Goal: Use online tool/utility: Utilize a website feature to perform a specific function

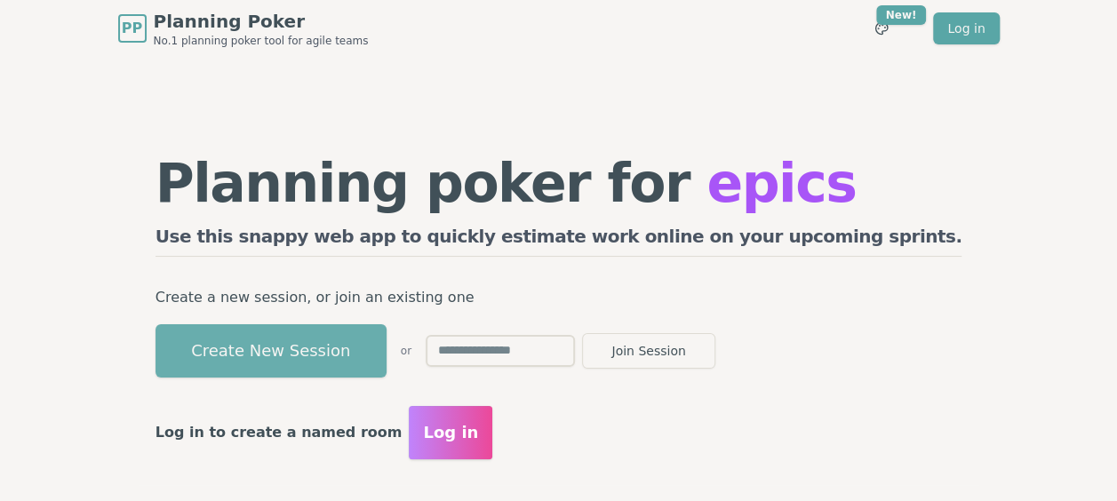
click at [331, 336] on button "Create New Session" at bounding box center [271, 350] width 231 height 53
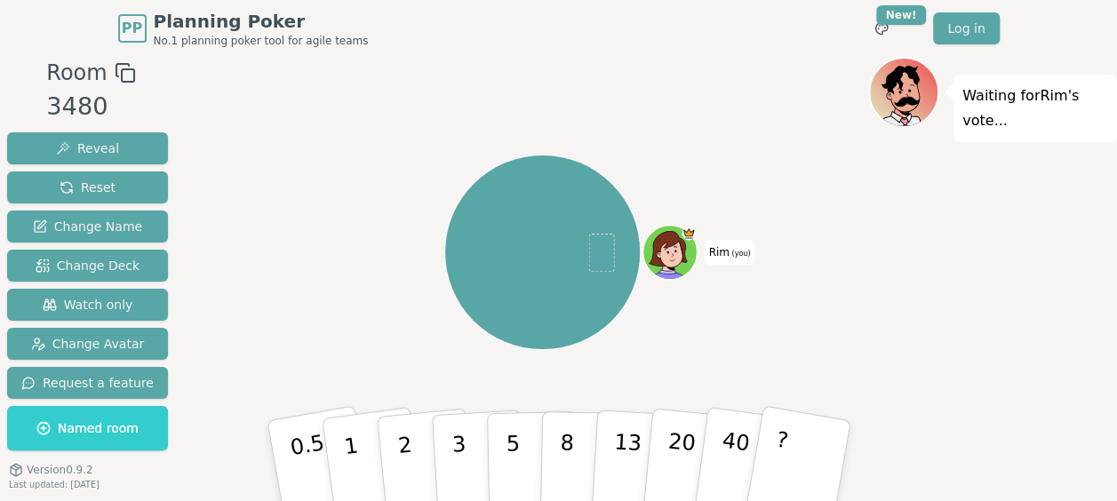
click at [210, 476] on div "Room 3480 Reveal Reset Change Name Change Deck Watch only Change Avatar Request…" at bounding box center [558, 301] width 1117 height 489
click at [126, 269] on span "Change Deck" at bounding box center [88, 266] width 104 height 18
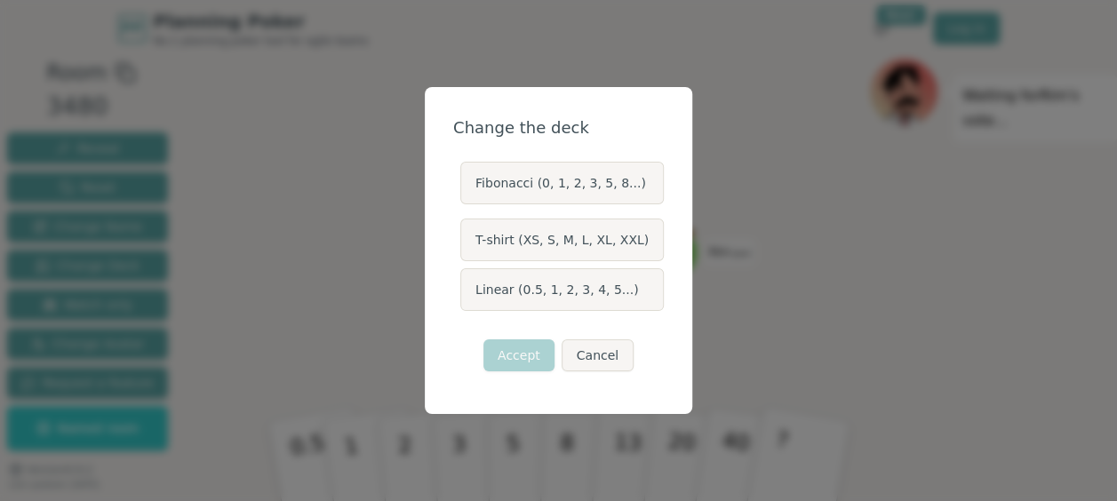
click at [570, 285] on label "Linear (0.5, 1, 2, 3, 4, 5...)" at bounding box center [561, 289] width 203 height 43
click at [467, 285] on button "Linear (0.5, 1, 2, 3, 4, 5...)" at bounding box center [459, 290] width 14 height 14
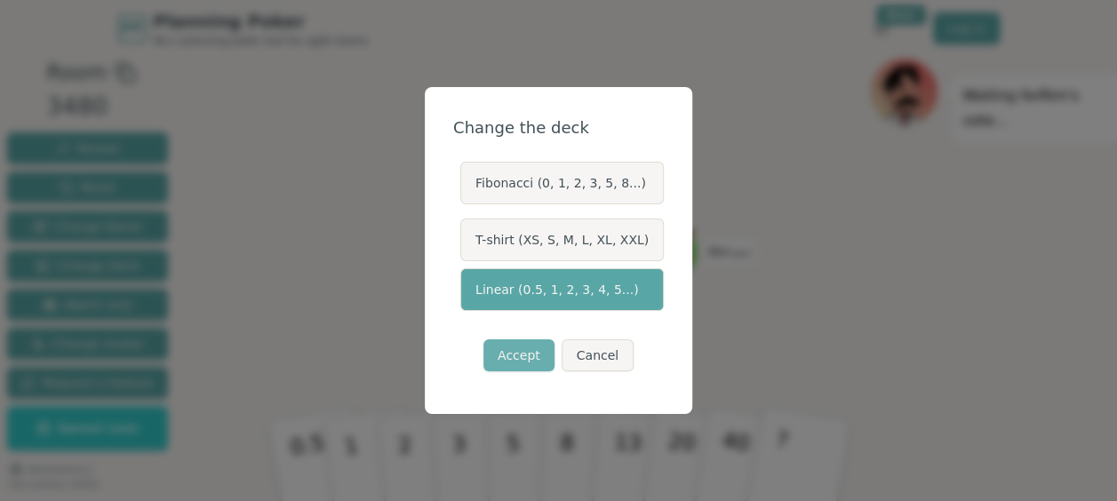
click at [526, 347] on button "Accept" at bounding box center [518, 355] width 71 height 32
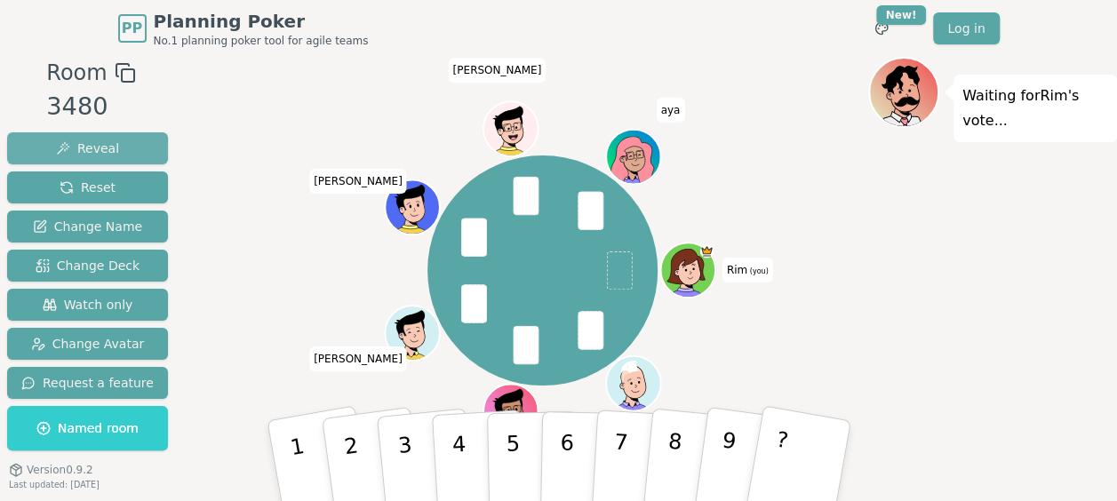
click at [106, 142] on span "Reveal" at bounding box center [87, 149] width 63 height 18
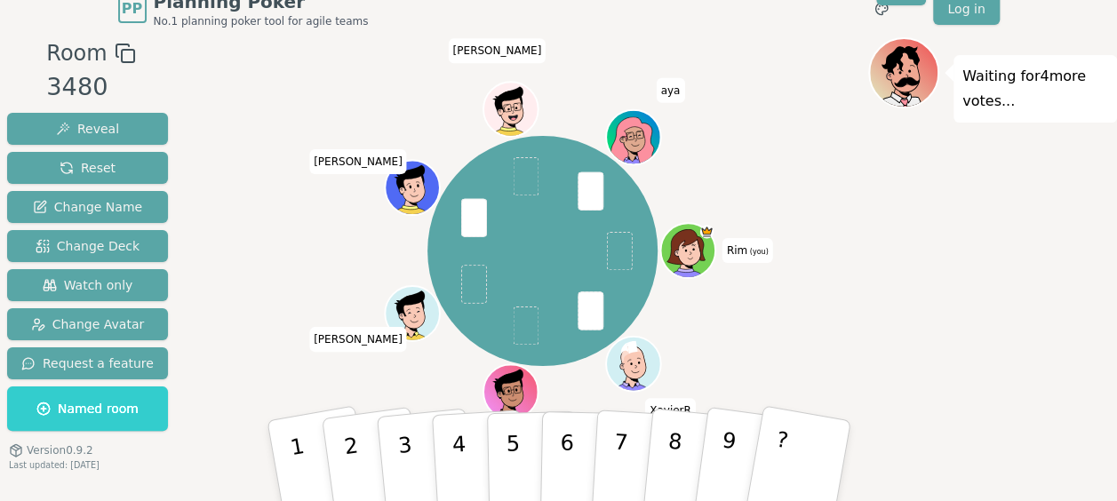
scroll to position [9, 0]
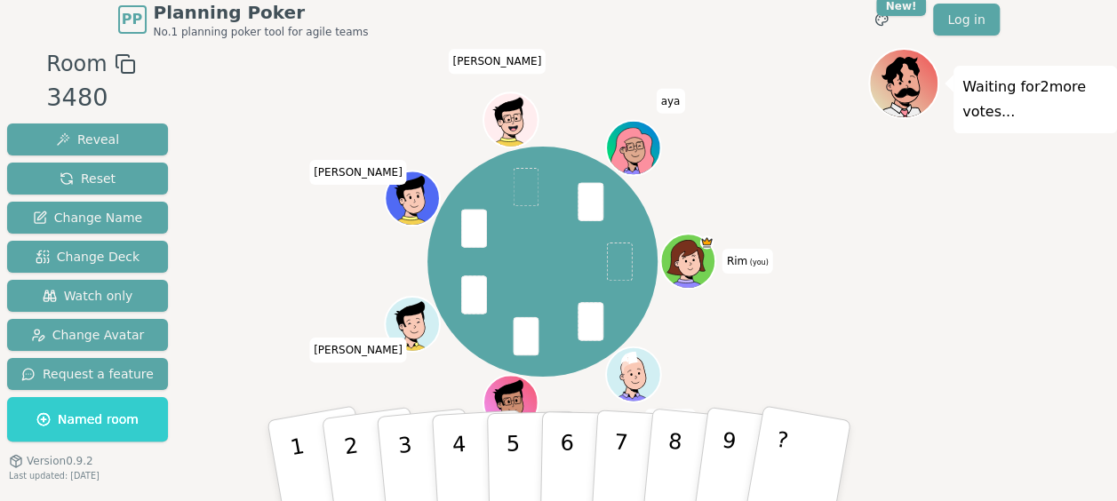
click at [1013, 219] on div "Waiting for 2 more votes..." at bounding box center [992, 292] width 249 height 489
click at [108, 136] on span "Reveal" at bounding box center [87, 140] width 63 height 18
click at [102, 140] on span "Reveal" at bounding box center [87, 140] width 63 height 18
click at [911, 284] on div "Waiting for 5 more votes..." at bounding box center [992, 292] width 249 height 489
click at [951, 273] on div "Waiting for 3 more votes..." at bounding box center [992, 292] width 249 height 489
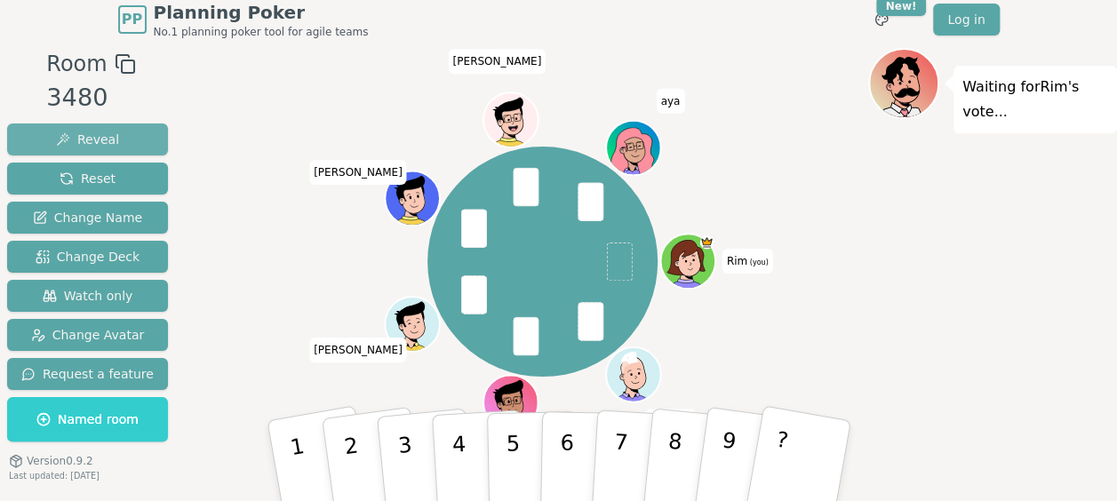
click at [91, 139] on span "Reveal" at bounding box center [87, 140] width 63 height 18
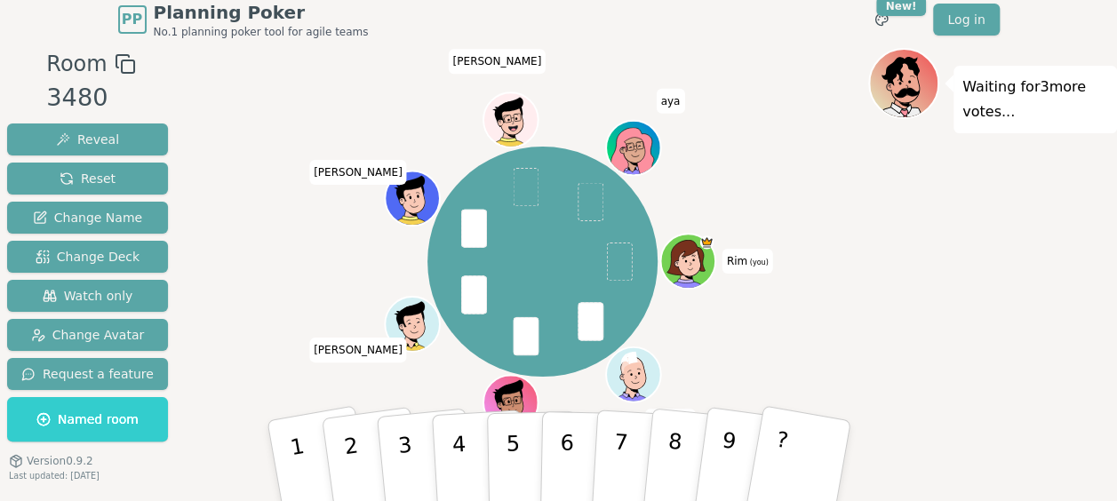
click at [960, 348] on div "Waiting for 3 more votes..." at bounding box center [992, 292] width 249 height 489
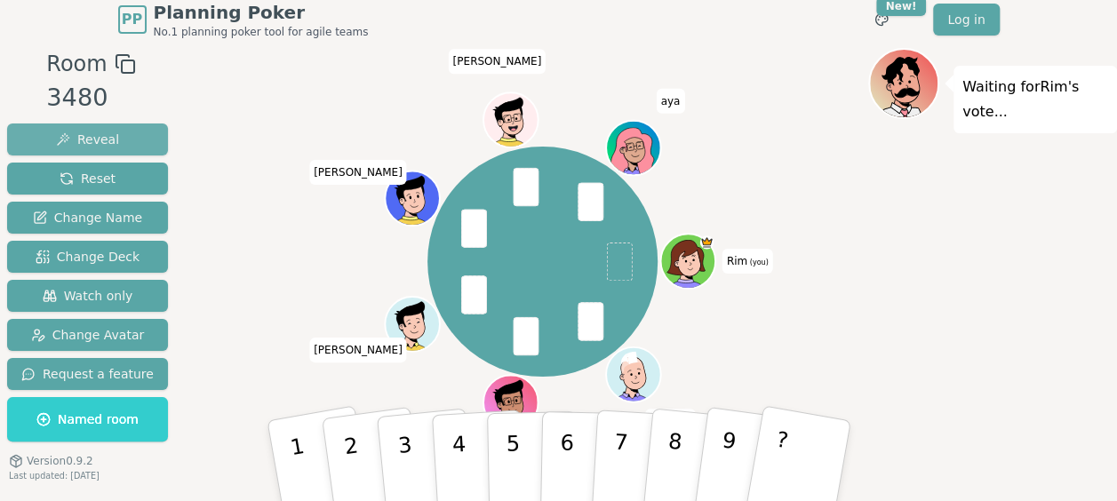
click at [100, 133] on span "Reveal" at bounding box center [87, 140] width 63 height 18
click at [120, 139] on button "Reveal" at bounding box center [87, 140] width 161 height 32
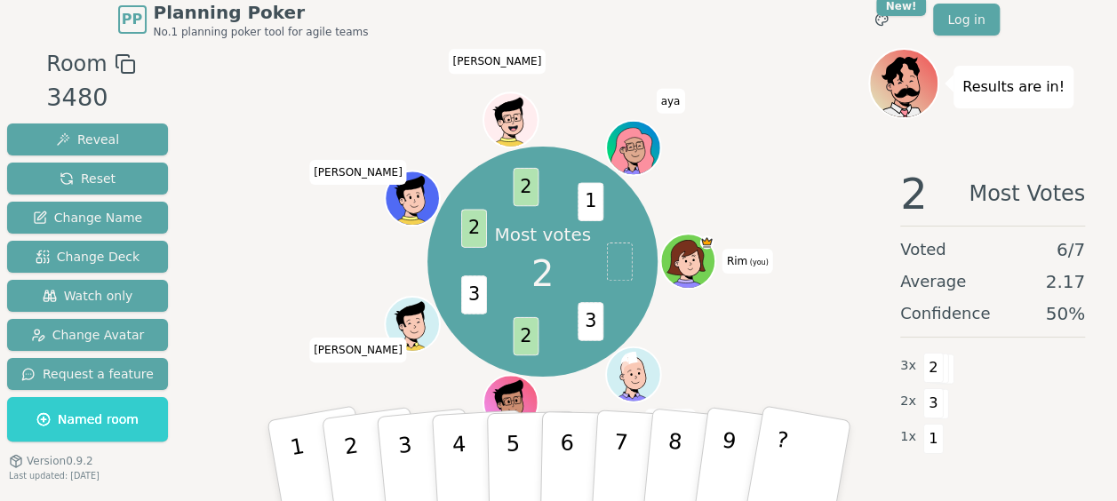
click at [764, 48] on div at bounding box center [542, 64] width 651 height 32
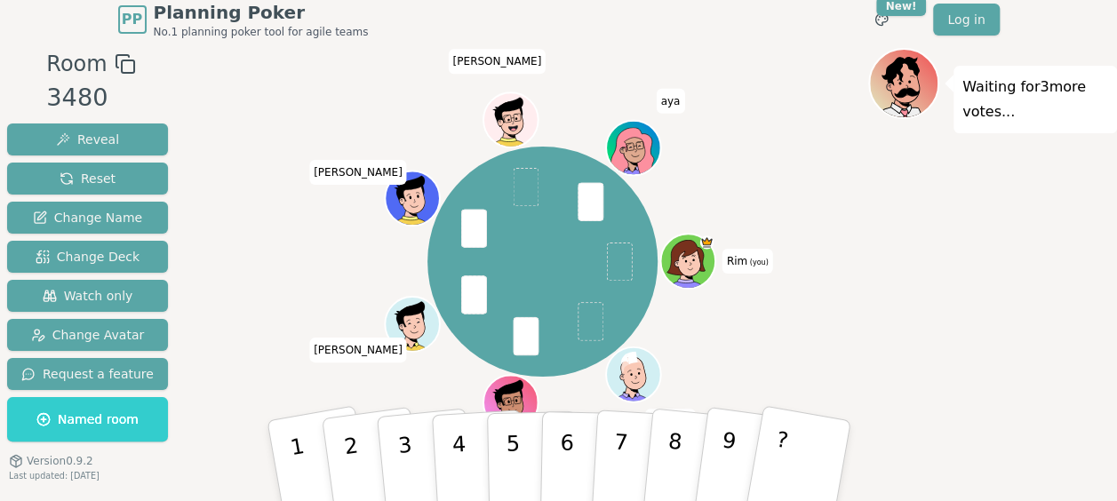
click at [969, 334] on div "Waiting for 3 more votes..." at bounding box center [992, 292] width 249 height 489
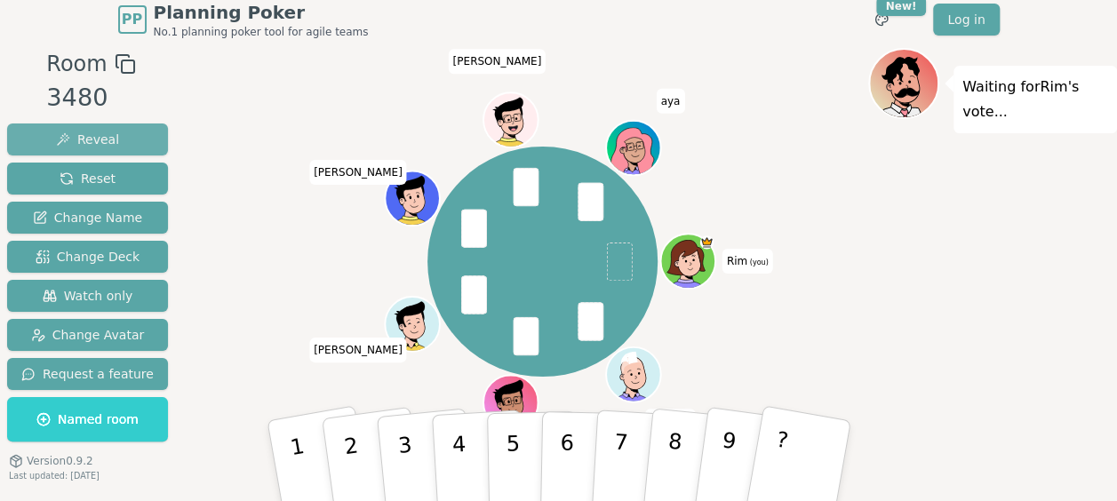
click at [123, 135] on button "Reveal" at bounding box center [87, 140] width 161 height 32
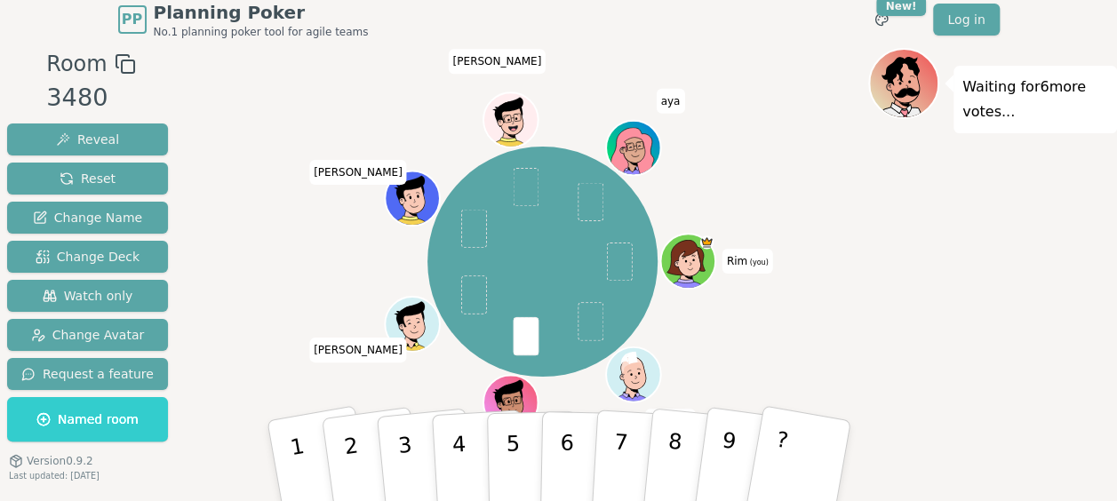
click at [896, 281] on div "Waiting for 6 more votes..." at bounding box center [992, 292] width 249 height 489
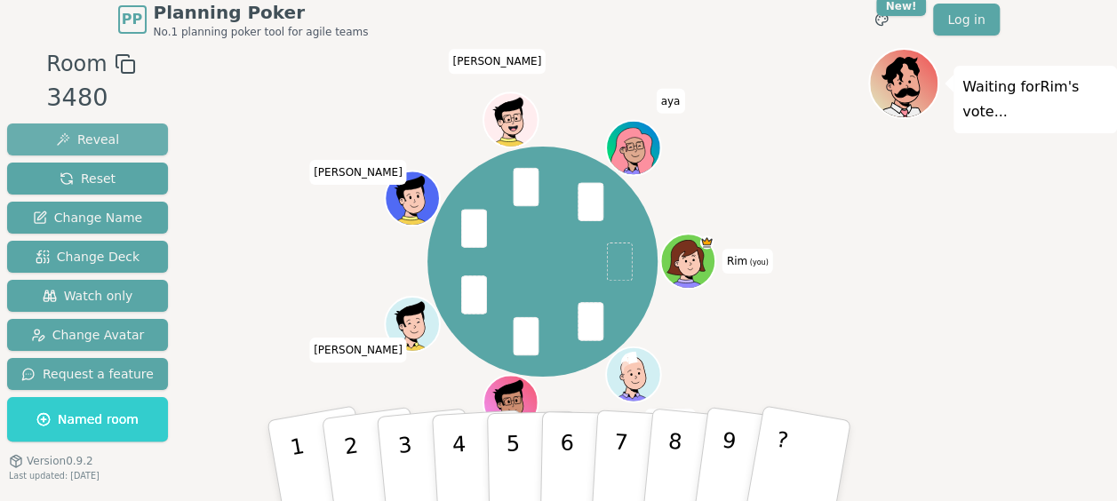
click at [95, 136] on span "Reveal" at bounding box center [87, 140] width 63 height 18
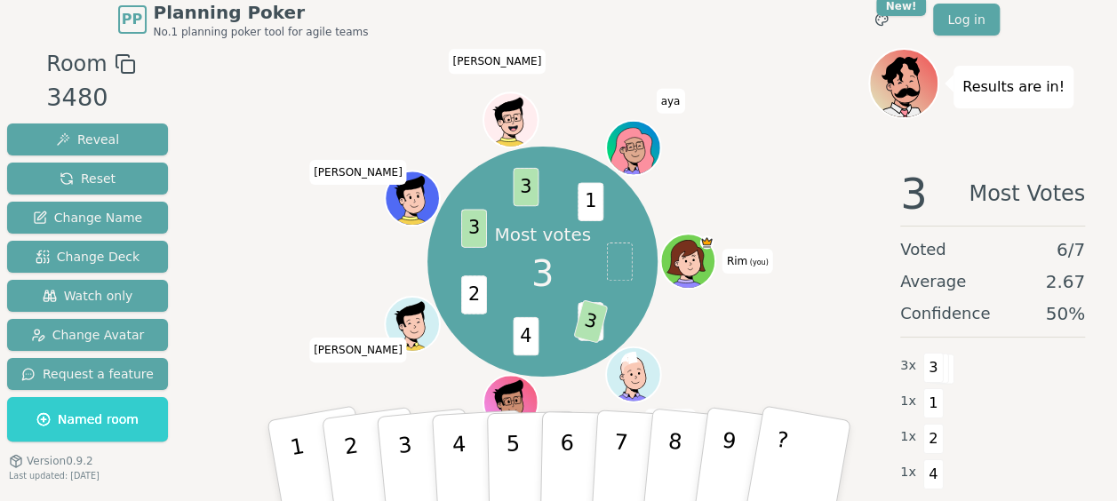
click at [767, 66] on div at bounding box center [542, 64] width 651 height 32
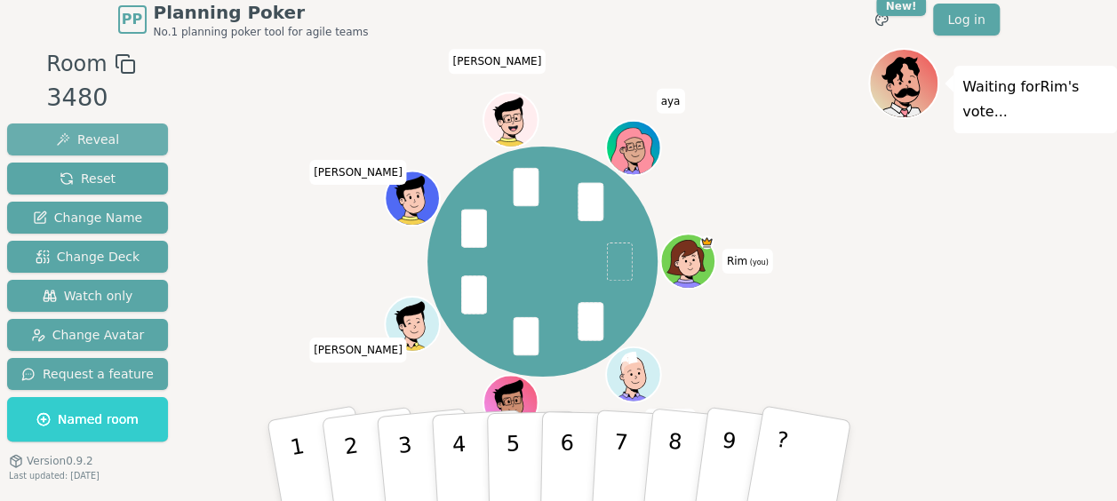
click at [109, 137] on span "Reveal" at bounding box center [87, 140] width 63 height 18
click at [100, 138] on span "Reveal" at bounding box center [87, 140] width 63 height 18
click at [891, 263] on div "Waiting for 3 more votes..." at bounding box center [992, 292] width 249 height 489
click at [98, 133] on span "Reveal" at bounding box center [87, 140] width 63 height 18
click at [61, 137] on span "Reveal" at bounding box center [87, 140] width 63 height 18
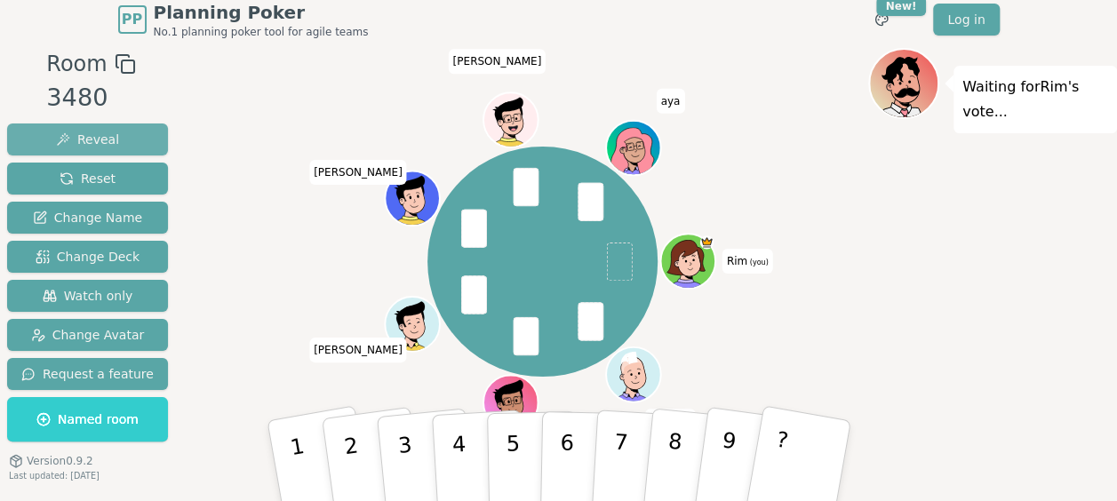
click at [132, 135] on button "Reveal" at bounding box center [87, 140] width 161 height 32
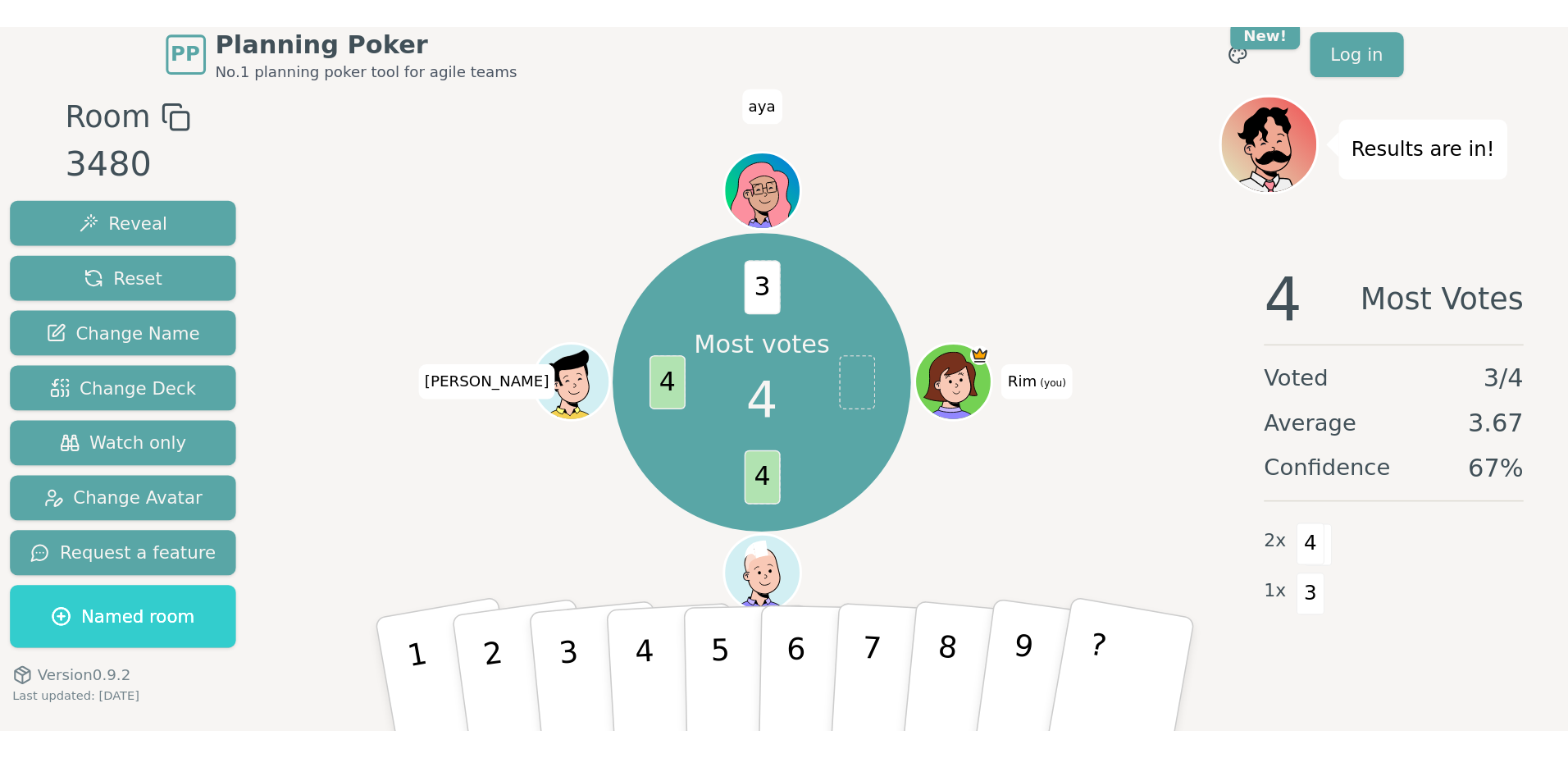
scroll to position [0, 0]
